Goal: Transaction & Acquisition: Book appointment/travel/reservation

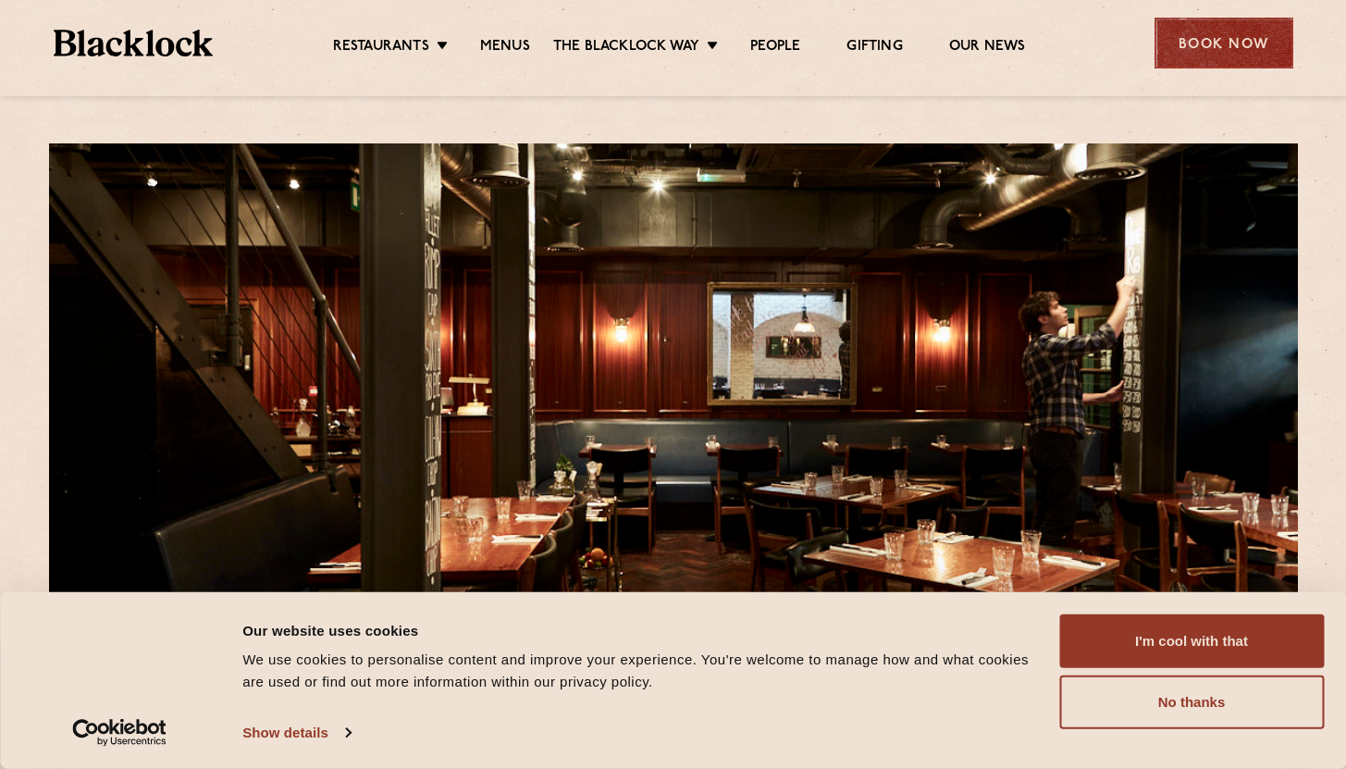
click at [1208, 47] on div "Book Now" at bounding box center [1224, 43] width 139 height 51
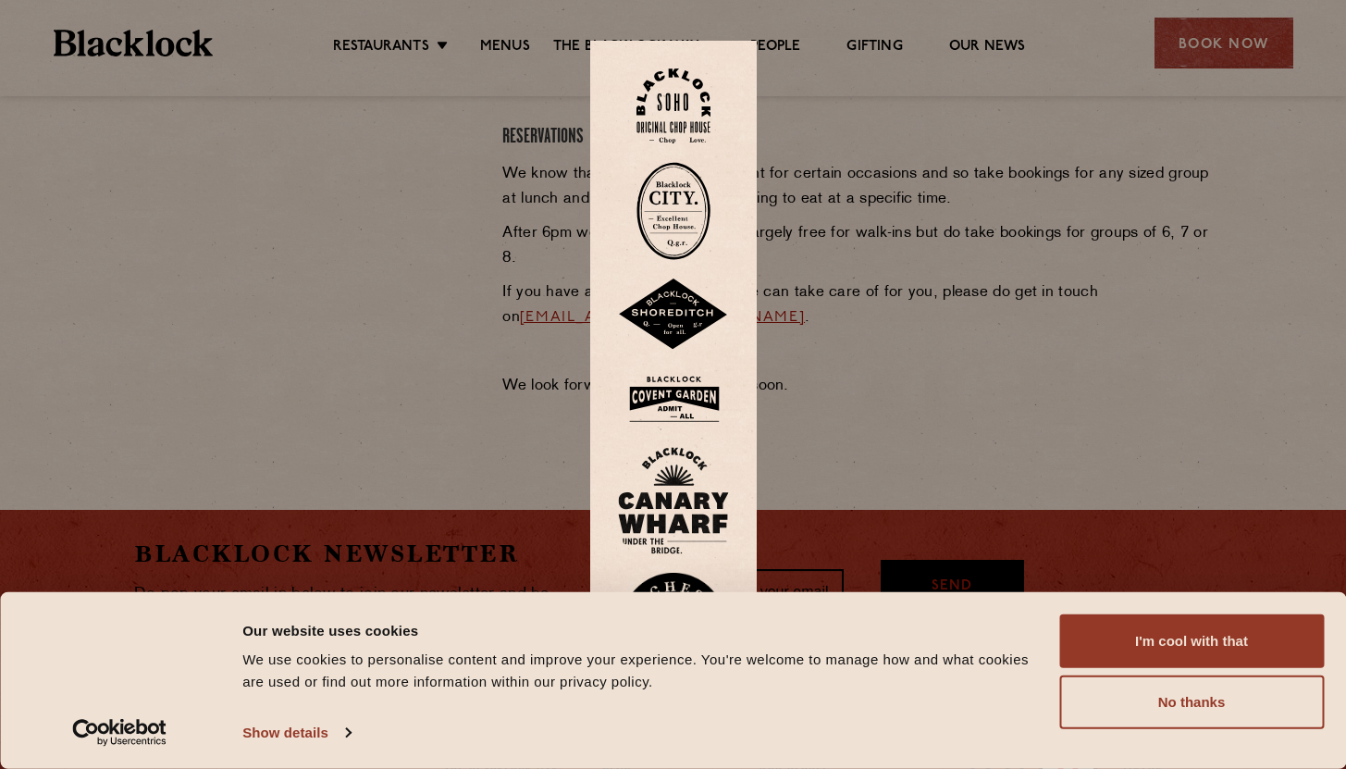
scroll to position [972, 0]
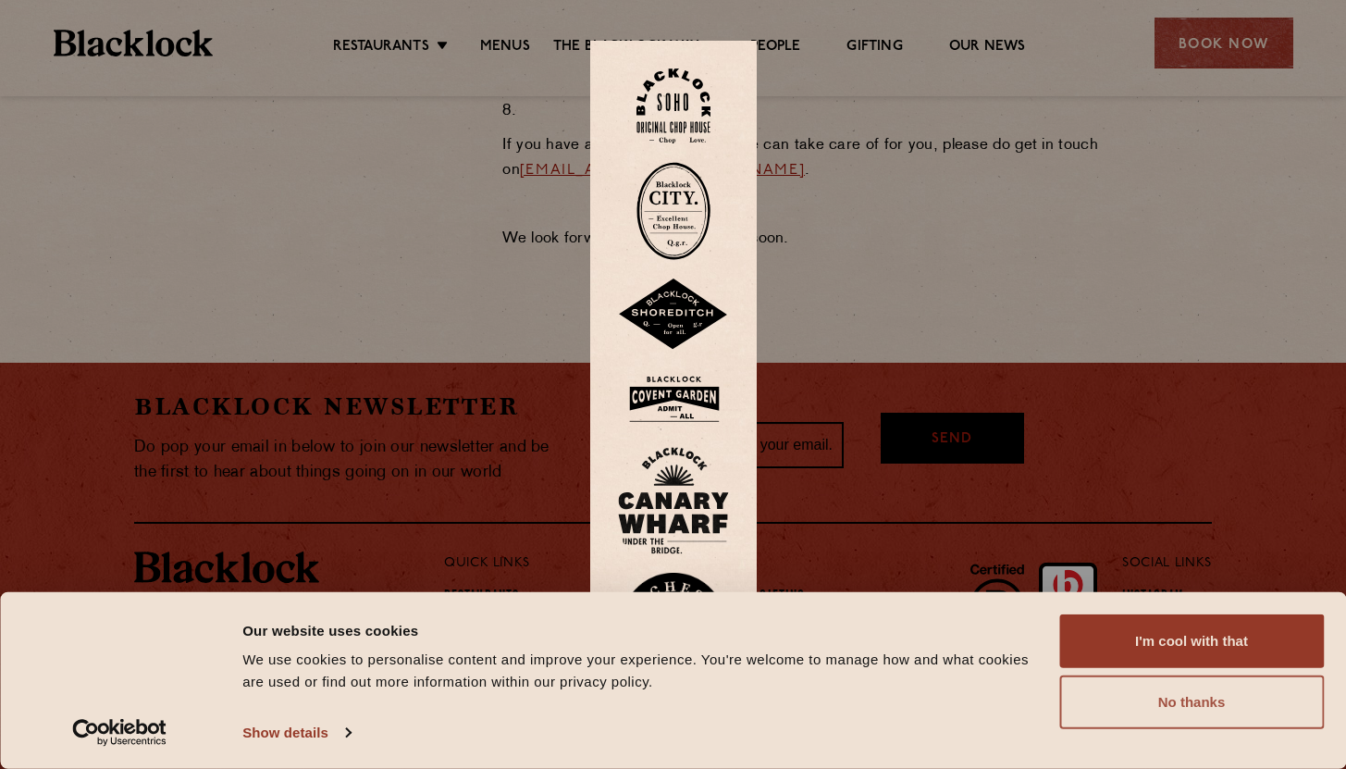
click at [1234, 709] on button "No thanks" at bounding box center [1191, 702] width 265 height 54
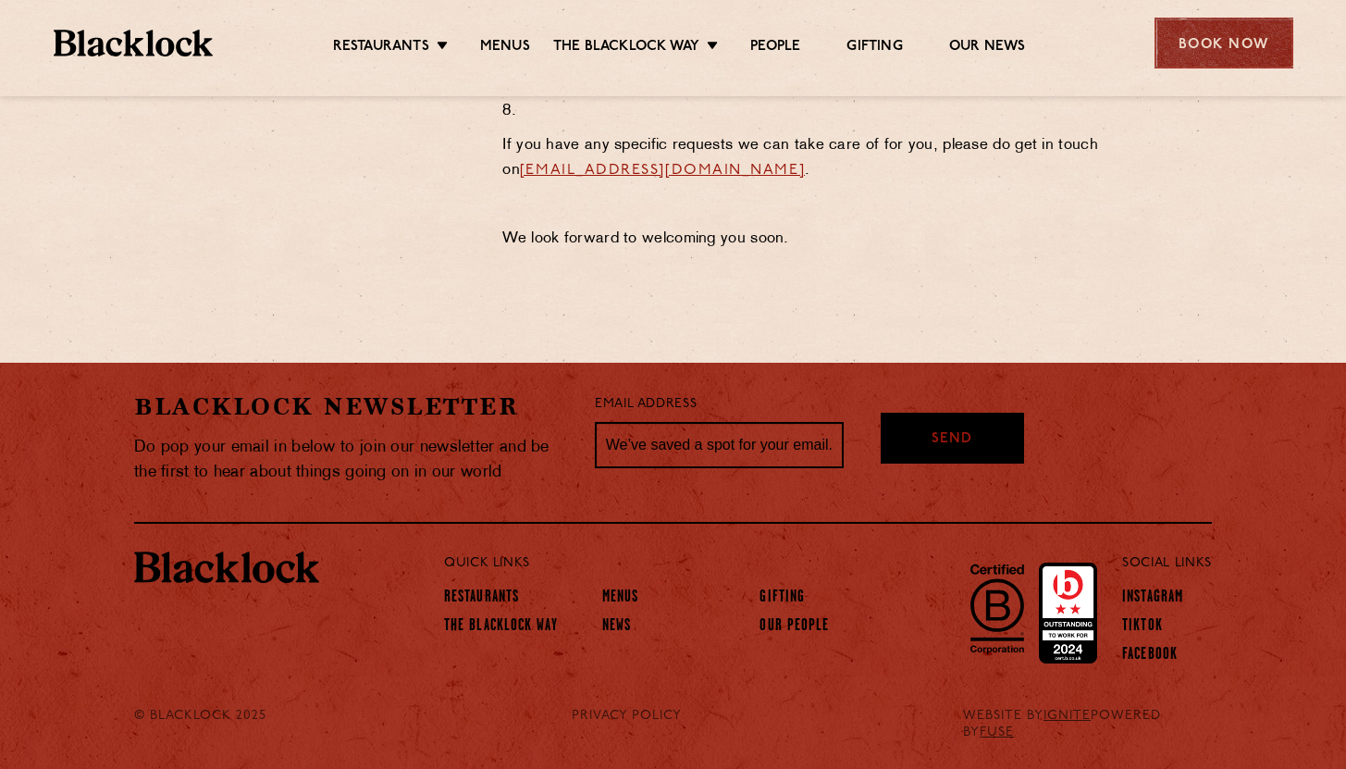
click at [1245, 61] on div "Book Now" at bounding box center [1224, 43] width 139 height 51
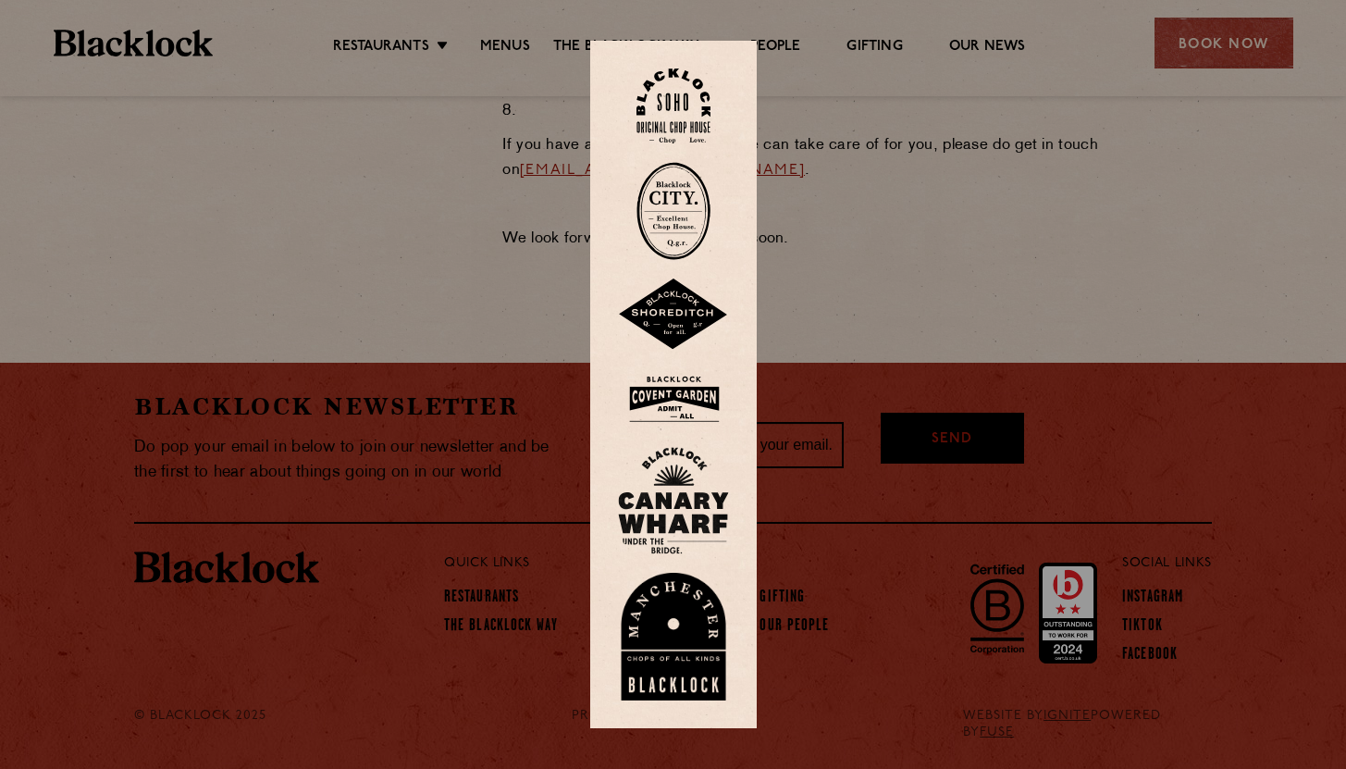
click at [686, 96] on img at bounding box center [674, 105] width 74 height 75
